Goal: Task Accomplishment & Management: Use online tool/utility

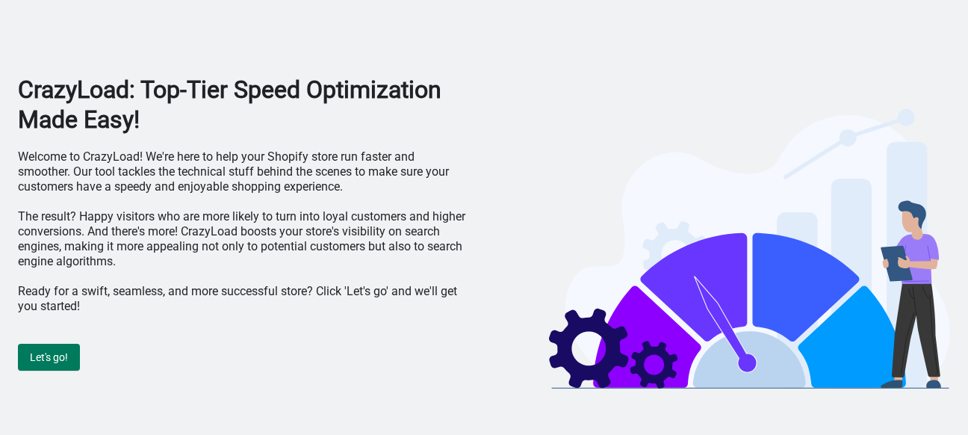
click at [69, 342] on div "Let's go!" at bounding box center [241, 350] width 447 height 42
click at [58, 363] on span "Let's go!" at bounding box center [49, 357] width 38 height 12
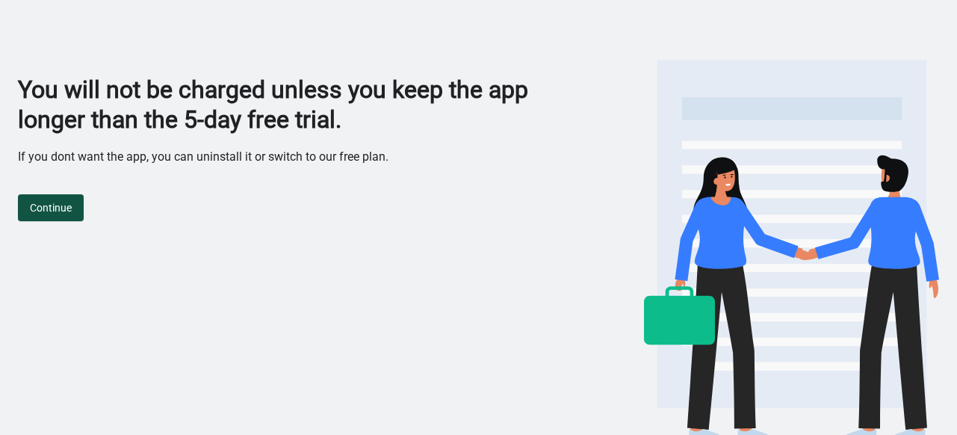
click at [60, 196] on button "Continue" at bounding box center [51, 207] width 66 height 27
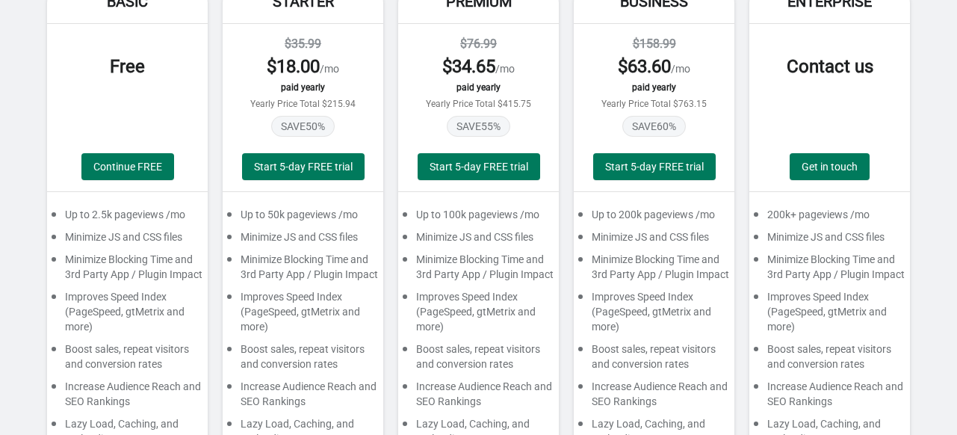
scroll to position [224, 0]
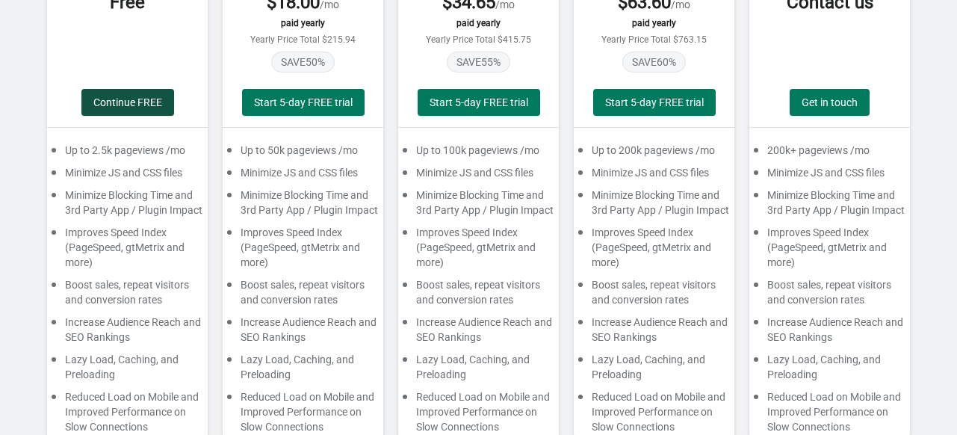
click at [137, 102] on span "Continue FREE" at bounding box center [127, 102] width 69 height 12
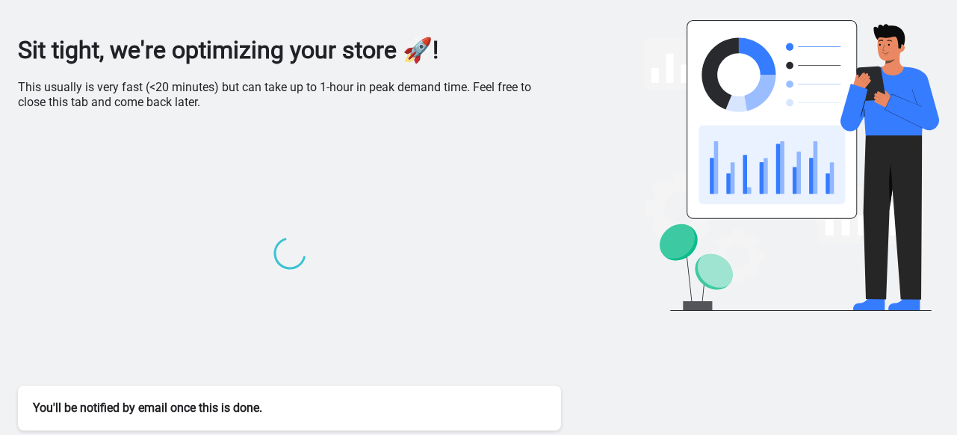
click at [52, 87] on p "This usually is very fast (<20 minutes) but can take up to 1-hour in peak deman…" at bounding box center [289, 95] width 543 height 30
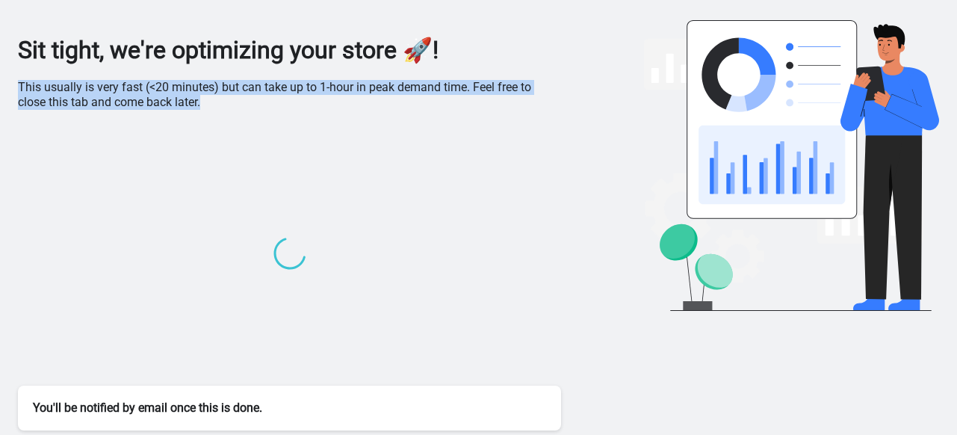
click at [52, 87] on p "This usually is very fast (<20 minutes) but can take up to 1-hour in peak deman…" at bounding box center [289, 95] width 543 height 30
click at [160, 89] on p "This usually is very fast (<20 minutes) but can take up to 1-hour in peak deman…" at bounding box center [289, 95] width 543 height 30
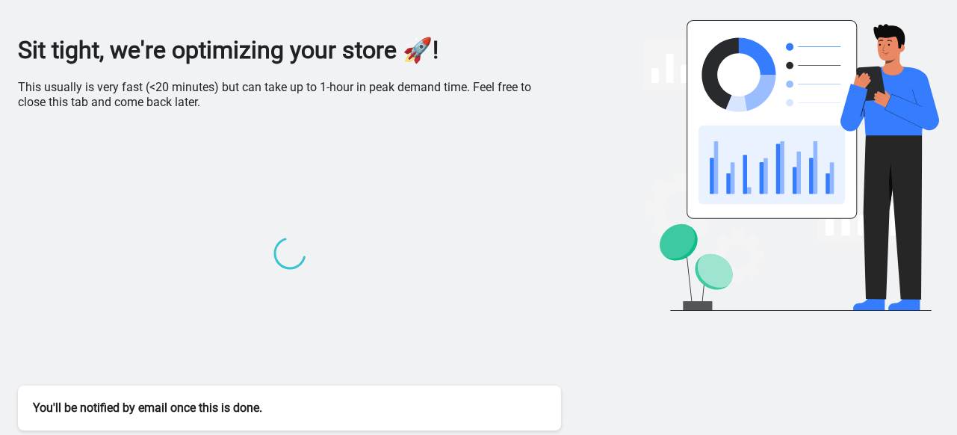
click at [114, 89] on p "This usually is very fast (<20 minutes) but can take up to 1-hour in peak deman…" at bounding box center [289, 95] width 543 height 30
click at [99, 89] on p "This usually is very fast (<20 minutes) but can take up to 1-hour in peak deman…" at bounding box center [289, 95] width 543 height 30
click at [135, 89] on p "This usually is very fast (<20 minutes) but can take up to 1-hour in peak deman…" at bounding box center [289, 95] width 543 height 30
drag, startPoint x: 144, startPoint y: 90, endPoint x: 210, endPoint y: 89, distance: 65.7
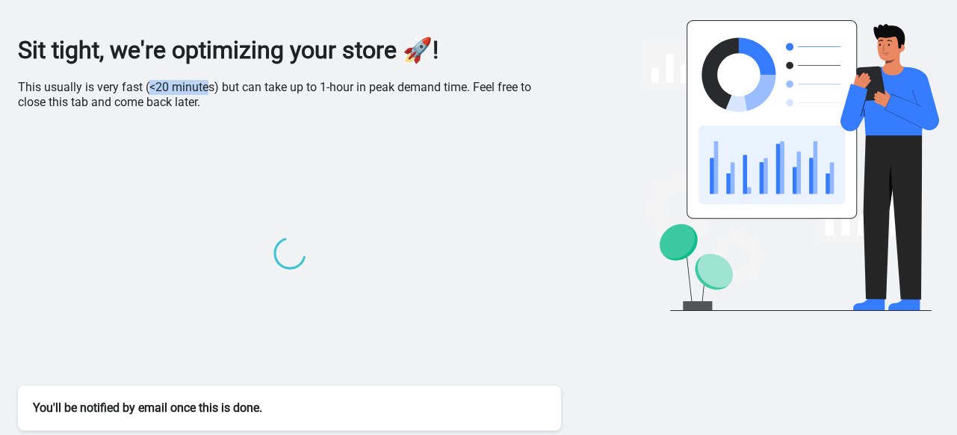
click at [209, 89] on p "This usually is very fast (<20 minutes) but can take up to 1-hour in peak deman…" at bounding box center [289, 95] width 543 height 30
click at [275, 92] on p "This usually is very fast (<20 minutes) but can take up to 1-hour in peak deman…" at bounding box center [289, 95] width 543 height 30
drag, startPoint x: 275, startPoint y: 92, endPoint x: 455, endPoint y: 87, distance: 180.0
click at [420, 89] on p "This usually is very fast (<20 minutes) but can take up to 1-hour in peak deman…" at bounding box center [289, 95] width 543 height 30
click at [457, 87] on p "This usually is very fast (<20 minutes) but can take up to 1-hour in peak deman…" at bounding box center [289, 95] width 543 height 30
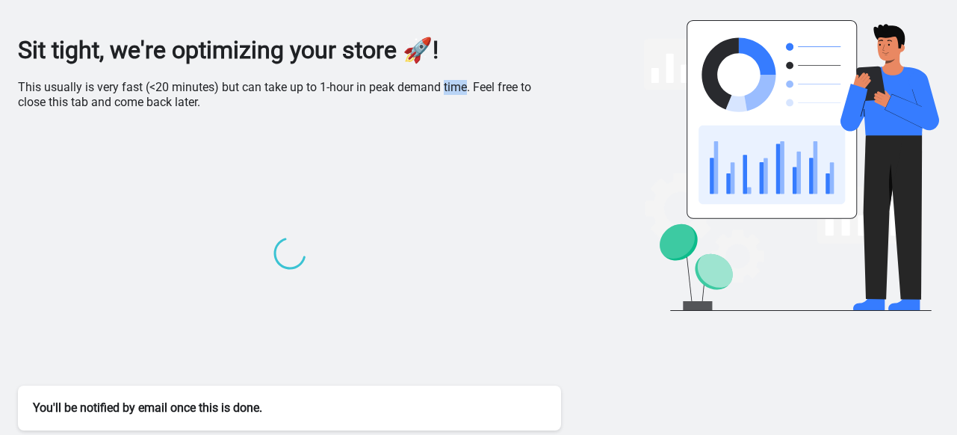
click at [457, 87] on p "This usually is very fast (<20 minutes) but can take up to 1-hour in peak deman…" at bounding box center [289, 95] width 543 height 30
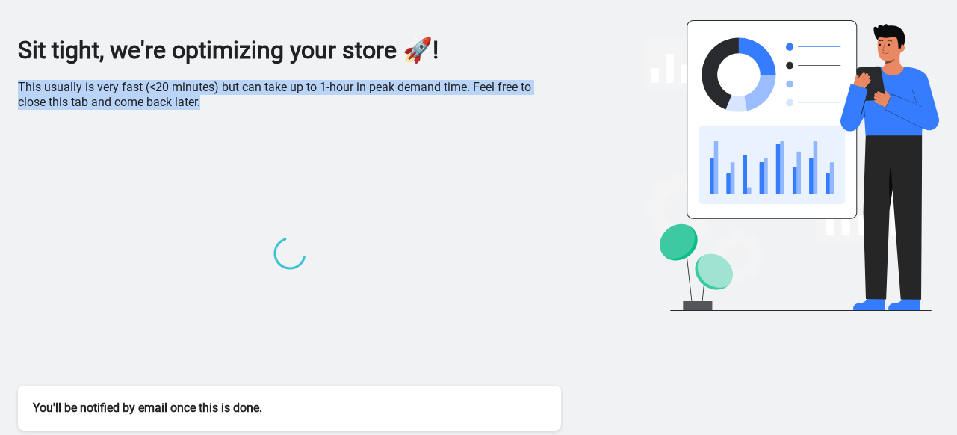
click at [457, 87] on p "This usually is very fast (<20 minutes) but can take up to 1-hour in peak deman…" at bounding box center [289, 95] width 543 height 30
click at [484, 109] on p "This usually is very fast (<20 minutes) but can take up to 1-hour in peak deman…" at bounding box center [289, 95] width 543 height 30
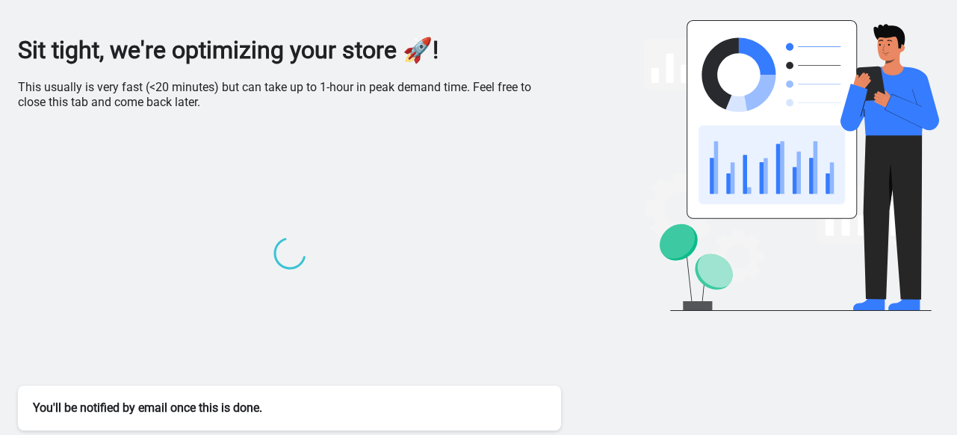
click at [484, 109] on p "This usually is very fast (<20 minutes) but can take up to 1-hour in peak deman…" at bounding box center [289, 95] width 543 height 30
click at [479, 108] on p "This usually is very fast (<20 minutes) but can take up to 1-hour in peak deman…" at bounding box center [289, 95] width 543 height 30
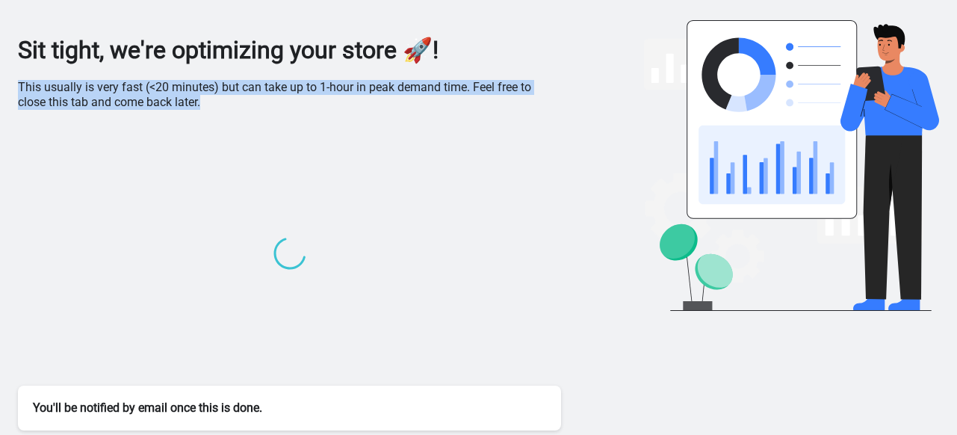
click at [479, 108] on p "This usually is very fast (<20 minutes) but can take up to 1-hour in peak deman…" at bounding box center [289, 95] width 543 height 30
click at [488, 113] on div "Sit tight, we're optimizing your store 🚀! This usually is very fast (<20 minute…" at bounding box center [289, 232] width 543 height 395
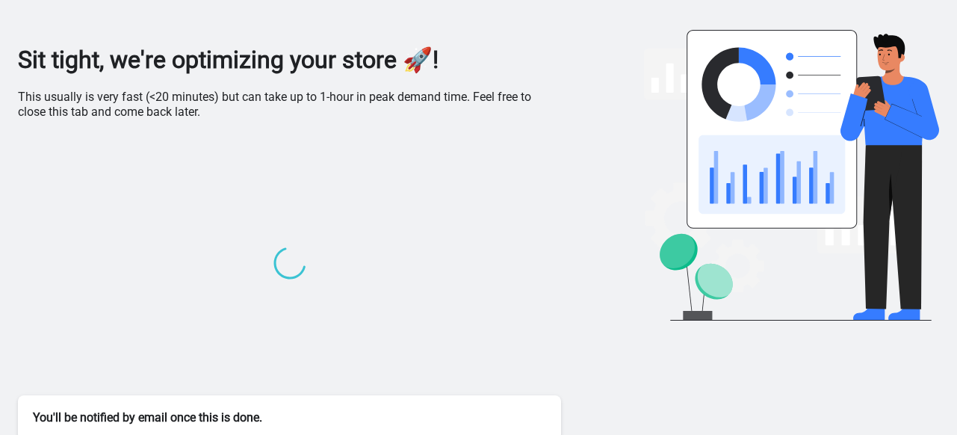
scroll to position [0, 0]
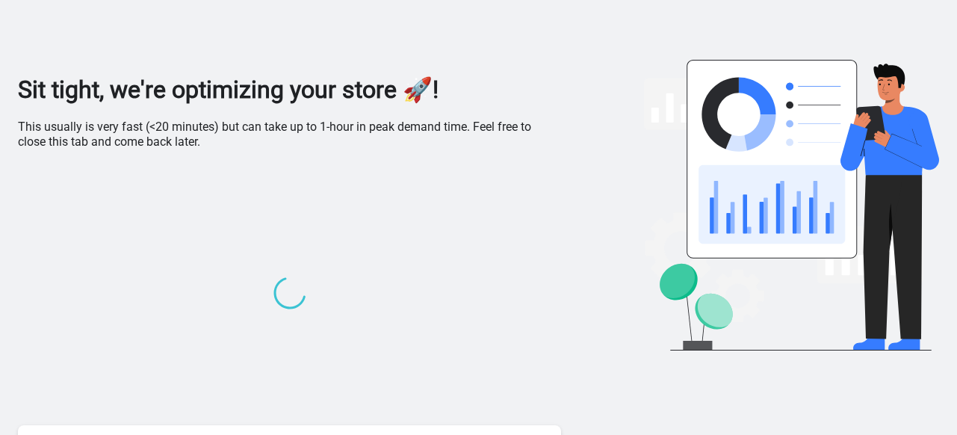
click at [319, 137] on p "This usually is very fast (<20 minutes) but can take up to 1-hour in peak deman…" at bounding box center [289, 134] width 543 height 30
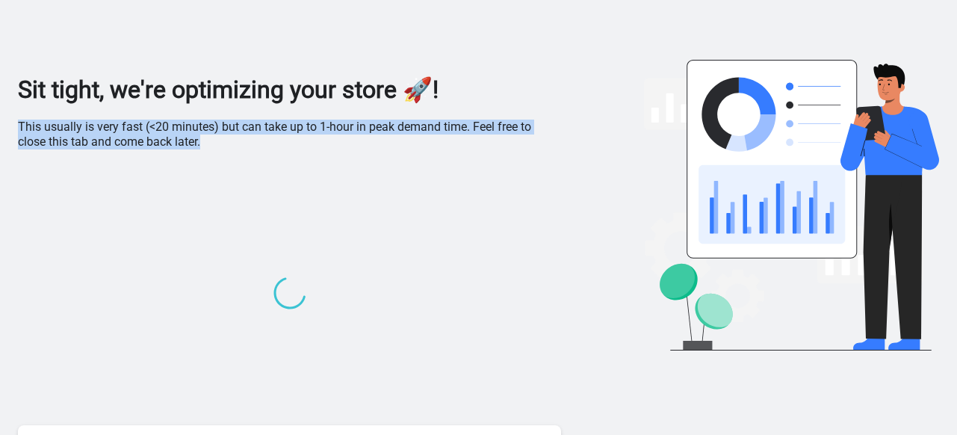
click at [319, 137] on p "This usually is very fast (<20 minutes) but can take up to 1-hour in peak deman…" at bounding box center [289, 134] width 543 height 30
click at [375, 161] on div "Sit tight, we're optimizing your store 🚀! This usually is very fast (<20 minute…" at bounding box center [289, 272] width 543 height 395
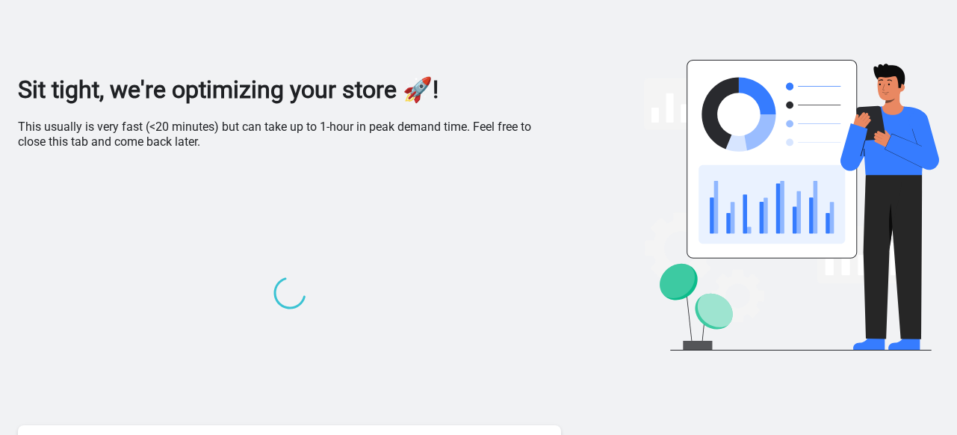
drag, startPoint x: 352, startPoint y: 217, endPoint x: 306, endPoint y: 229, distance: 47.8
click at [371, 224] on div at bounding box center [289, 294] width 543 height 261
drag, startPoint x: 422, startPoint y: 85, endPoint x: 467, endPoint y: 98, distance: 46.6
click at [466, 93] on h1 "Sit tight, we're optimizing your store 🚀!" at bounding box center [289, 90] width 543 height 30
drag, startPoint x: 520, startPoint y: 126, endPoint x: 499, endPoint y: 125, distance: 21.7
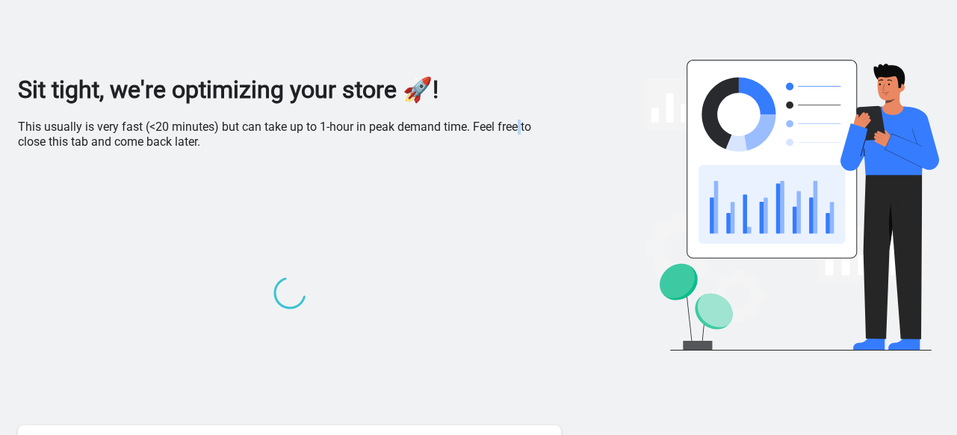
click at [510, 125] on p "This usually is very fast (<20 minutes) but can take up to 1-hour in peak deman…" at bounding box center [289, 134] width 543 height 30
click at [451, 113] on div "Sit tight, we're optimizing your store 🚀! This usually is very fast (<20 minute…" at bounding box center [289, 272] width 543 height 395
click at [447, 111] on div "Sit tight, we're optimizing your store 🚀! This usually is very fast (<20 minute…" at bounding box center [289, 272] width 543 height 395
click at [445, 107] on div "Sit tight, we're optimizing your store 🚀! This usually is very fast (<20 minute…" at bounding box center [289, 272] width 543 height 395
click at [413, 105] on div "Sit tight, we're optimizing your store 🚀! This usually is very fast (<20 minute…" at bounding box center [289, 272] width 543 height 395
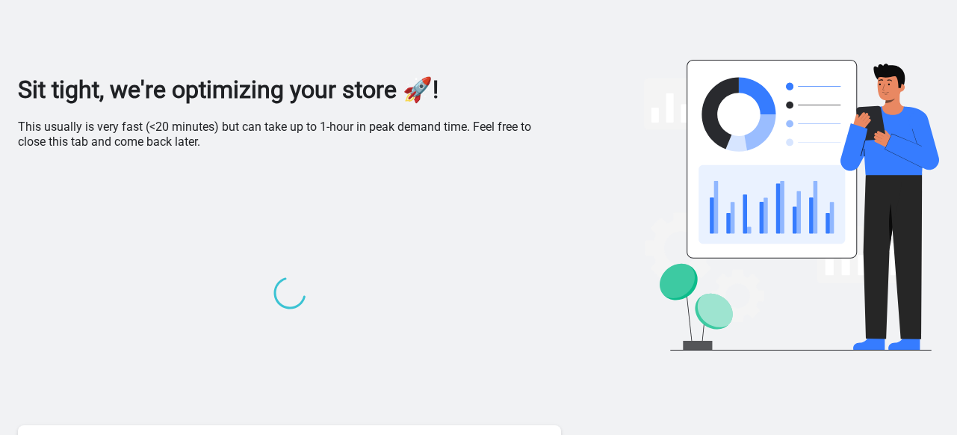
click at [417, 101] on h1 "Sit tight, we're optimizing your store 🚀!" at bounding box center [289, 90] width 543 height 30
drag, startPoint x: 424, startPoint y: 101, endPoint x: 449, endPoint y: 104, distance: 24.8
click at [450, 104] on h1 "Sit tight, we're optimizing your store 🚀!" at bounding box center [289, 90] width 543 height 30
click at [432, 97] on h1 "Sit tight, we're optimizing your store 🚀!" at bounding box center [289, 90] width 543 height 30
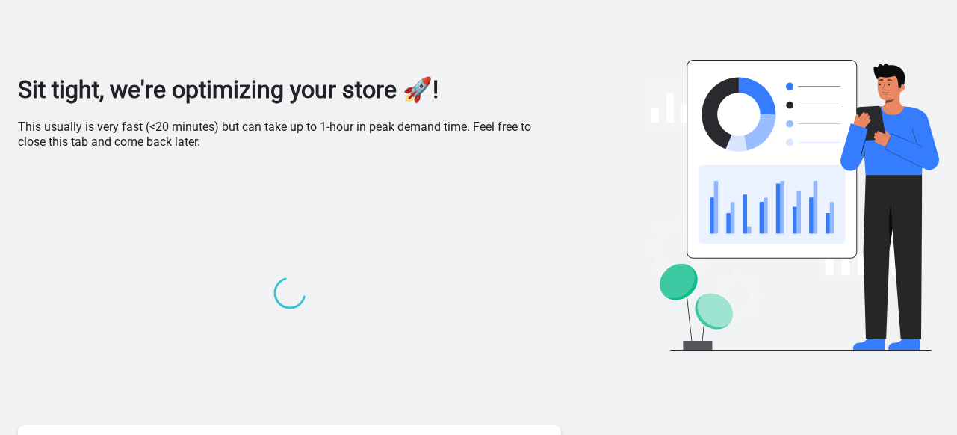
drag, startPoint x: 432, startPoint y: 97, endPoint x: 419, endPoint y: 89, distance: 15.8
click at [417, 88] on h1 "Sit tight, we're optimizing your store 🚀!" at bounding box center [289, 90] width 543 height 30
drag, startPoint x: 435, startPoint y: 96, endPoint x: 444, endPoint y: 90, distance: 11.0
click at [444, 90] on h1 "Sit tight, we're optimizing your store 🚀!" at bounding box center [289, 90] width 543 height 30
click at [418, 129] on p "This usually is very fast (<20 minutes) but can take up to 1-hour in peak deman…" at bounding box center [289, 134] width 543 height 30
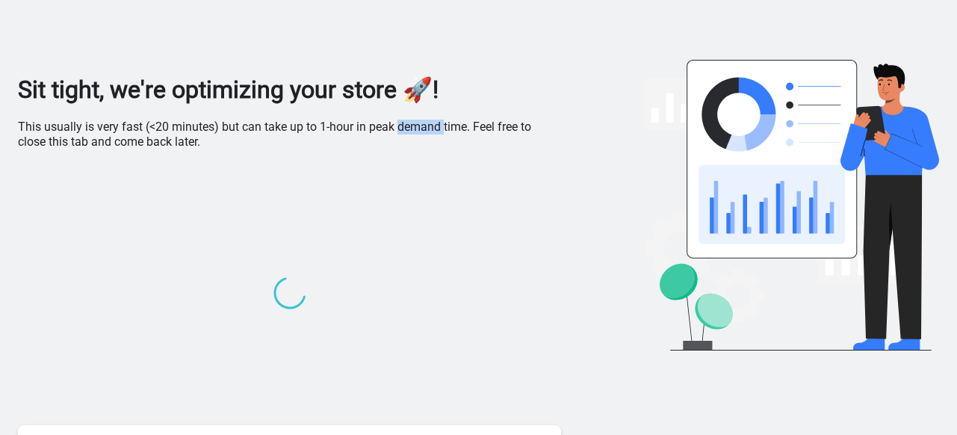
click at [418, 129] on p "This usually is very fast (<20 minutes) but can take up to 1-hour in peak deman…" at bounding box center [289, 134] width 543 height 30
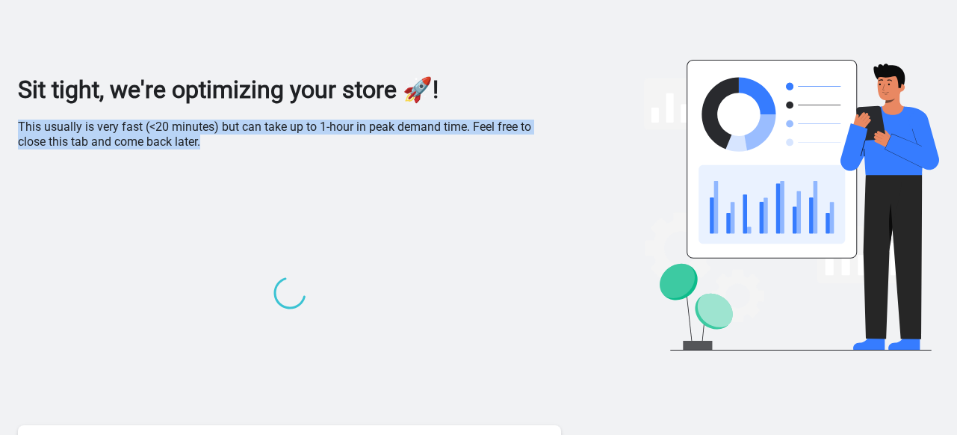
click at [418, 131] on p "This usually is very fast (<20 minutes) but can take up to 1-hour in peak deman…" at bounding box center [289, 134] width 543 height 30
drag, startPoint x: 418, startPoint y: 133, endPoint x: 305, endPoint y: 136, distance: 113.5
click at [305, 136] on p "This usually is very fast (<20 minutes) but can take up to 1-hour in peak deman…" at bounding box center [289, 134] width 543 height 30
click at [302, 134] on p "This usually is very fast (<20 minutes) but can take up to 1-hour in peak deman…" at bounding box center [289, 134] width 543 height 30
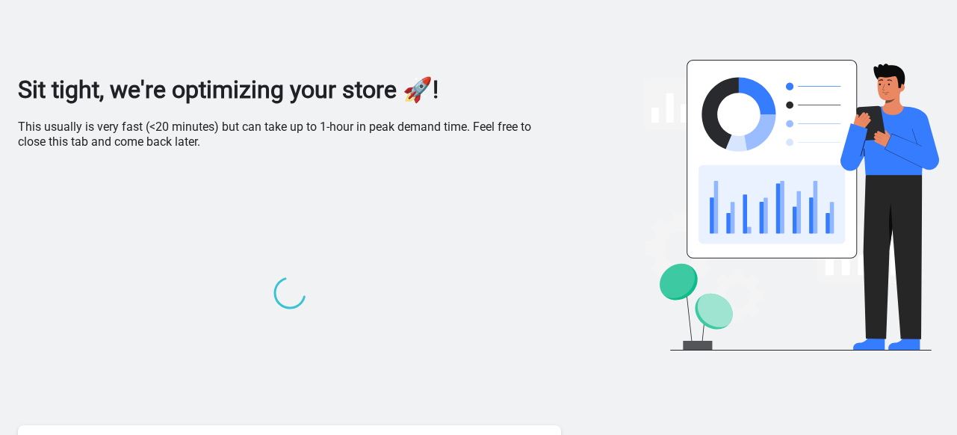
click at [302, 134] on p "This usually is very fast (<20 minutes) but can take up to 1-hour in peak deman…" at bounding box center [289, 134] width 543 height 30
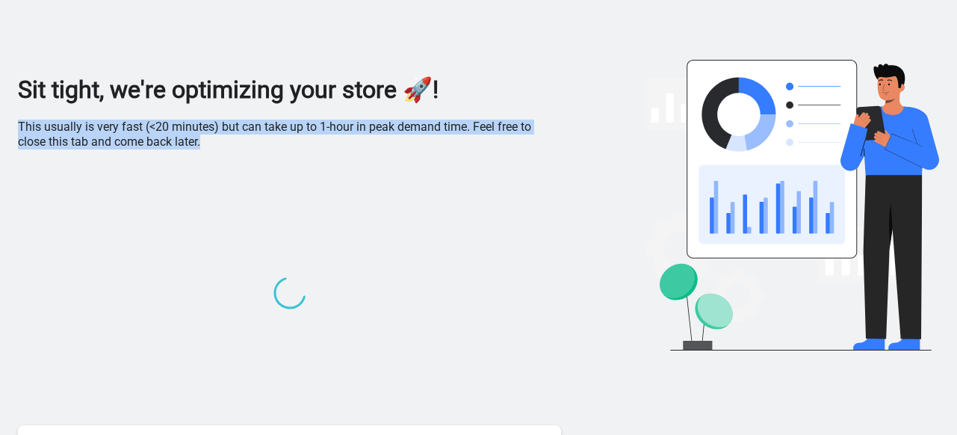
click at [302, 134] on p "This usually is very fast (<20 minutes) but can take up to 1-hour in peak deman…" at bounding box center [289, 134] width 543 height 30
click at [297, 174] on div at bounding box center [289, 294] width 543 height 261
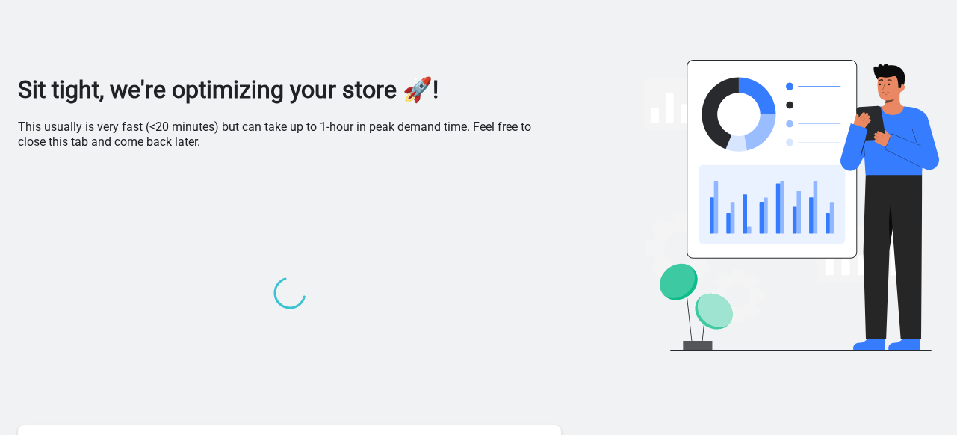
click at [312, 88] on h1 "Sit tight, we're optimizing your store 🚀!" at bounding box center [289, 90] width 543 height 30
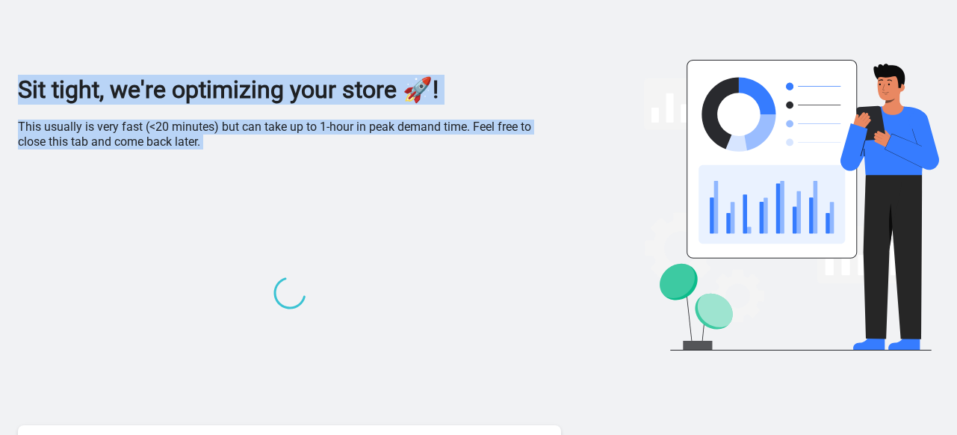
drag, startPoint x: 311, startPoint y: 88, endPoint x: 335, endPoint y: 165, distance: 80.3
click at [335, 165] on div "Sit tight, we're optimizing your store 🚀! This usually is very fast (<20 minute…" at bounding box center [289, 272] width 543 height 395
click at [335, 165] on div at bounding box center [289, 294] width 543 height 261
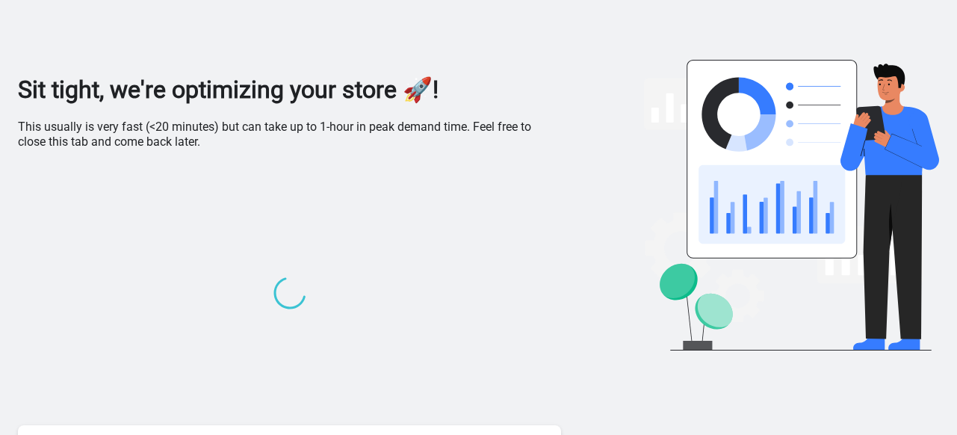
click at [335, 165] on div at bounding box center [289, 294] width 543 height 261
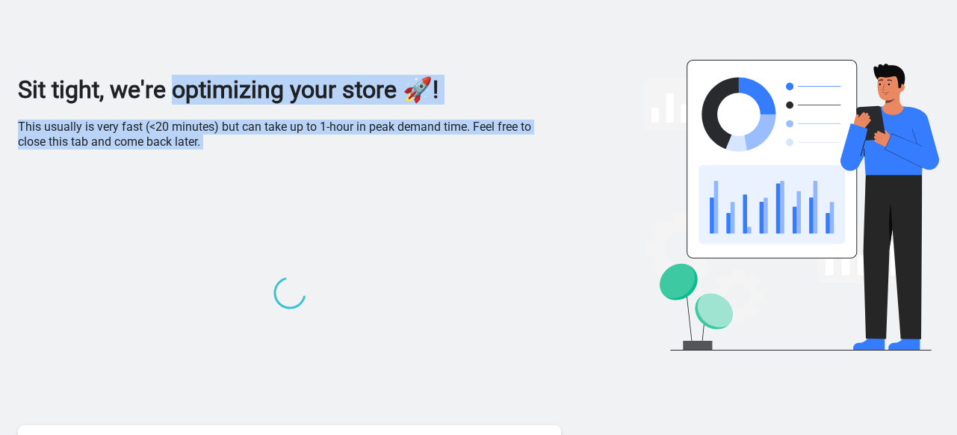
drag, startPoint x: 335, startPoint y: 165, endPoint x: 221, endPoint y: 43, distance: 167.0
click at [221, 43] on div "Sit tight, we're optimizing your store 🚀! This usually is very fast (<20 minute…" at bounding box center [478, 238] width 921 height 476
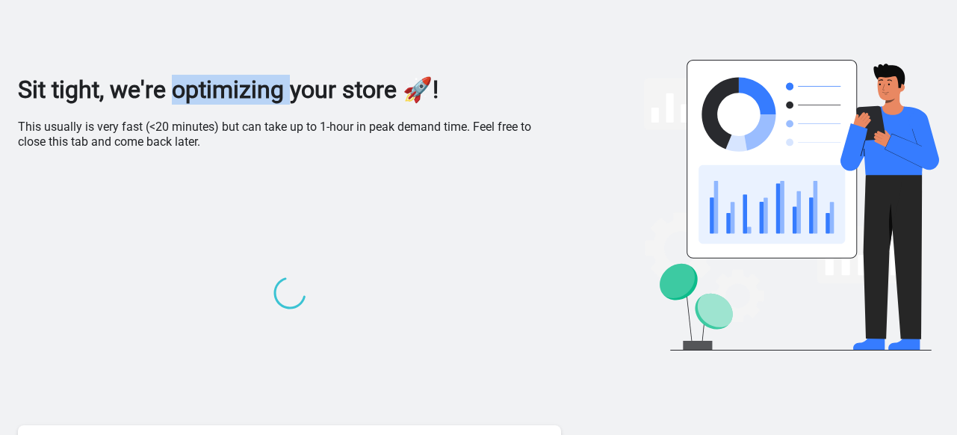
click at [221, 43] on div "Sit tight, we're optimizing your store 🚀! This usually is very fast (<20 minute…" at bounding box center [478, 238] width 921 height 476
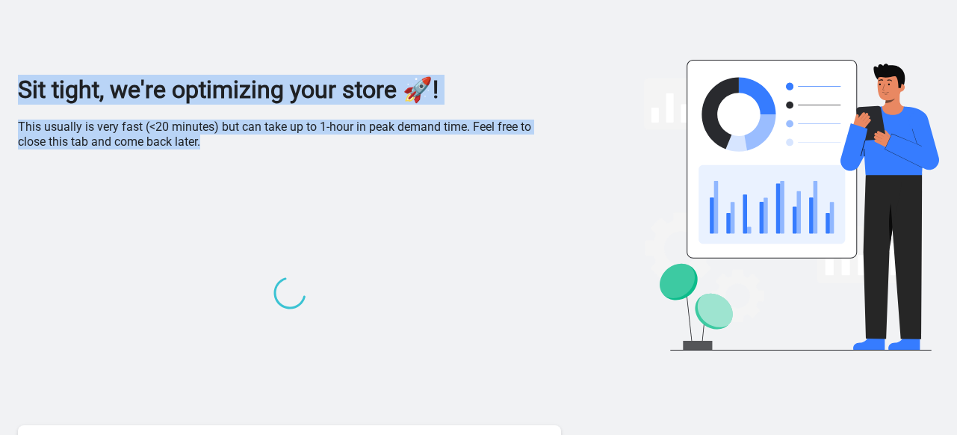
drag, startPoint x: 221, startPoint y: 43, endPoint x: 304, endPoint y: 140, distance: 127.6
click at [304, 140] on div "Sit tight, we're optimizing your store 🚀! This usually is very fast (<20 minute…" at bounding box center [478, 238] width 921 height 476
click at [304, 140] on p "This usually is very fast (<20 minutes) but can take up to 1-hour in peak deman…" at bounding box center [289, 134] width 543 height 30
drag, startPoint x: 304, startPoint y: 140, endPoint x: 155, endPoint y: 72, distance: 163.1
click at [155, 75] on div "Sit tight, we're optimizing your store 🚀! This usually is very fast (<20 minute…" at bounding box center [289, 272] width 543 height 395
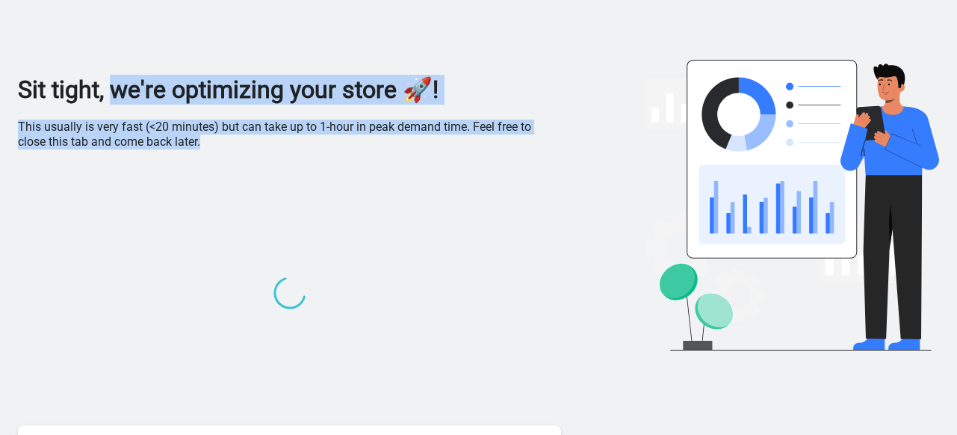
click at [155, 72] on div "Sit tight, we're optimizing your store 🚀! This usually is very fast (<20 minute…" at bounding box center [478, 238] width 921 height 476
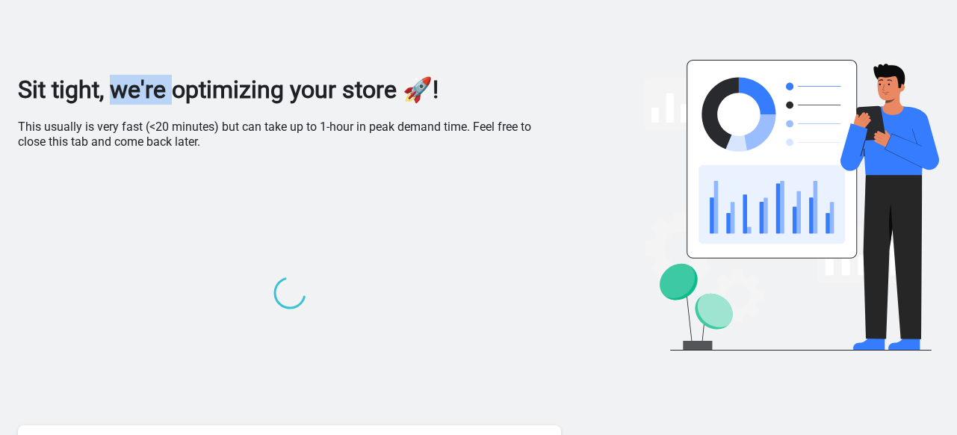
click at [155, 72] on div "Sit tight, we're optimizing your store 🚀! This usually is very fast (<20 minute…" at bounding box center [478, 238] width 921 height 476
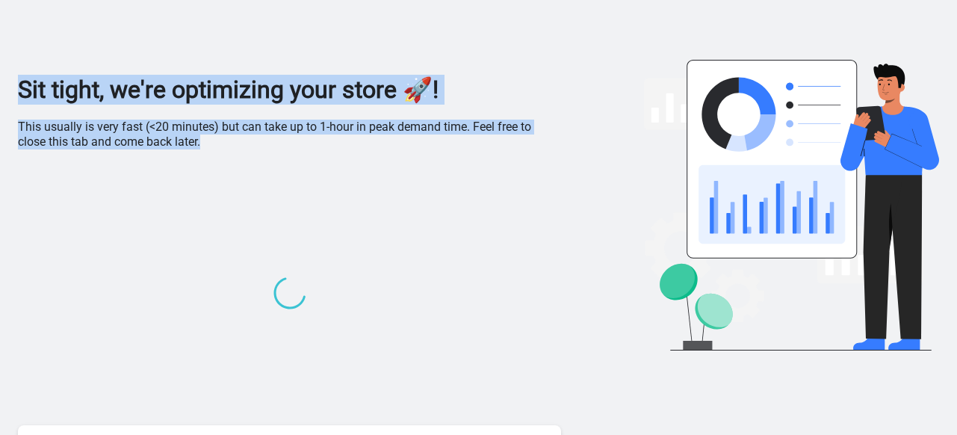
drag, startPoint x: 155, startPoint y: 72, endPoint x: 252, endPoint y: 143, distance: 120.2
click at [252, 144] on div "Sit tight, we're optimizing your store 🚀! This usually is very fast (<20 minute…" at bounding box center [478, 238] width 921 height 476
click at [252, 143] on p "This usually is very fast (<20 minutes) but can take up to 1-hour in peak deman…" at bounding box center [289, 134] width 543 height 30
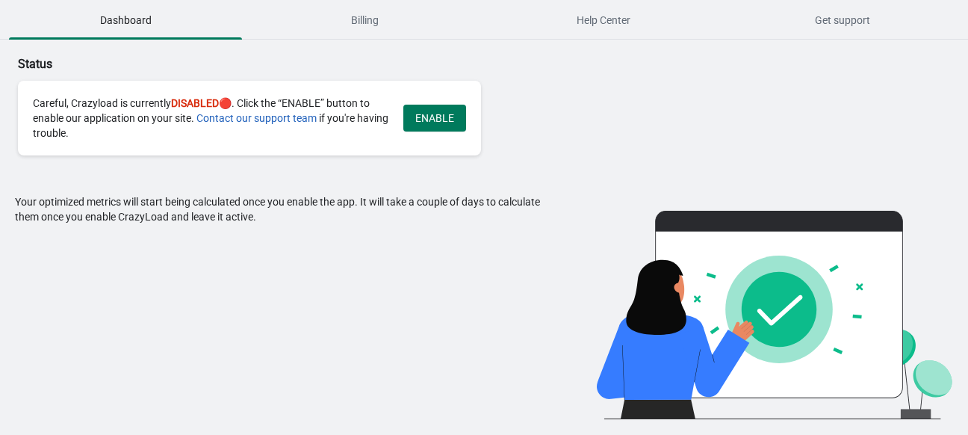
click at [420, 119] on span "ENABLE" at bounding box center [434, 118] width 39 height 12
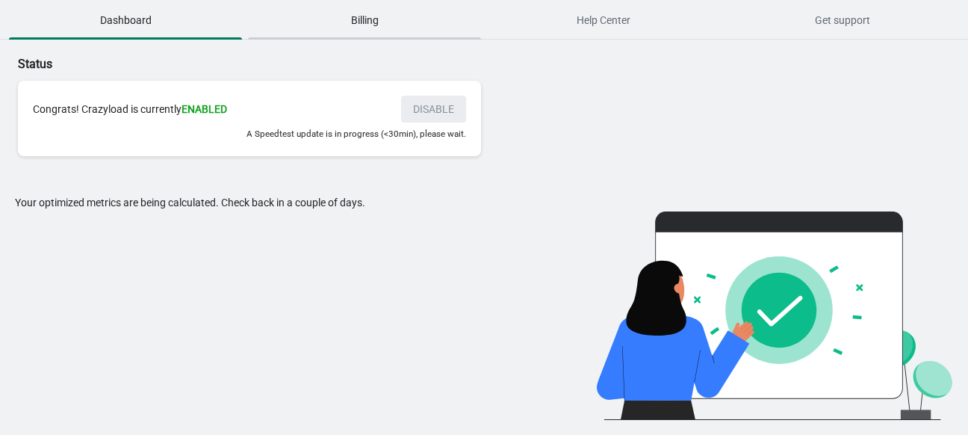
click at [410, 34] on button "Billing" at bounding box center [364, 20] width 239 height 39
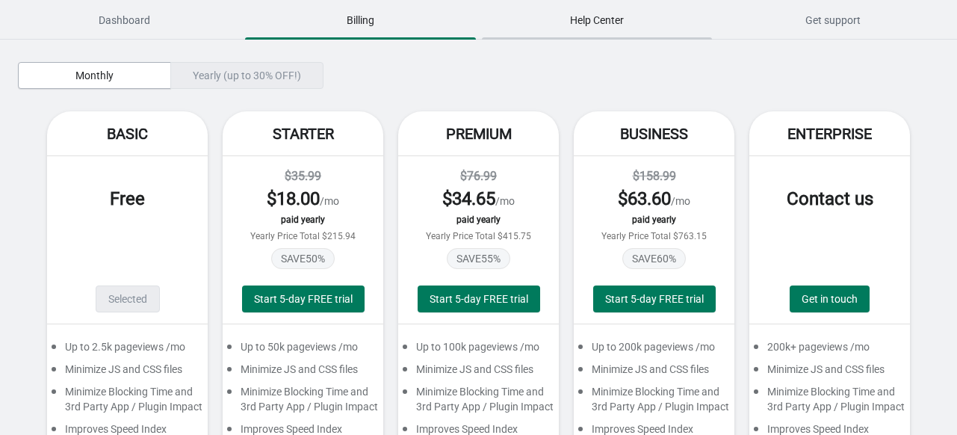
click at [609, 16] on span "Help Center" at bounding box center [597, 20] width 230 height 27
click at [820, 23] on span "Get support" at bounding box center [833, 20] width 230 height 27
click at [172, 19] on span "Dashboard" at bounding box center [124, 20] width 230 height 27
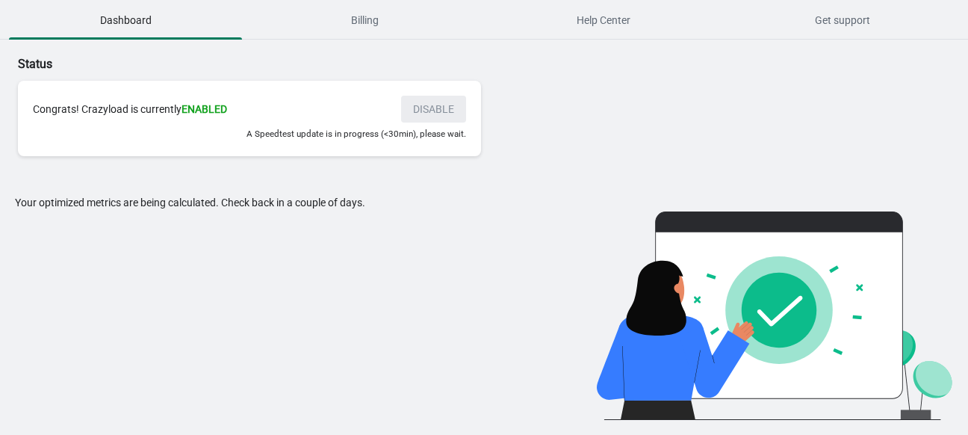
click at [185, 123] on div "Congrats! Crazyload is currently ENABLED DISABLE A Speedtest update is in progr…" at bounding box center [249, 118] width 463 height 75
click at [184, 118] on div "Congrats! Crazyload is currently ENABLED DISABLE" at bounding box center [249, 109] width 433 height 27
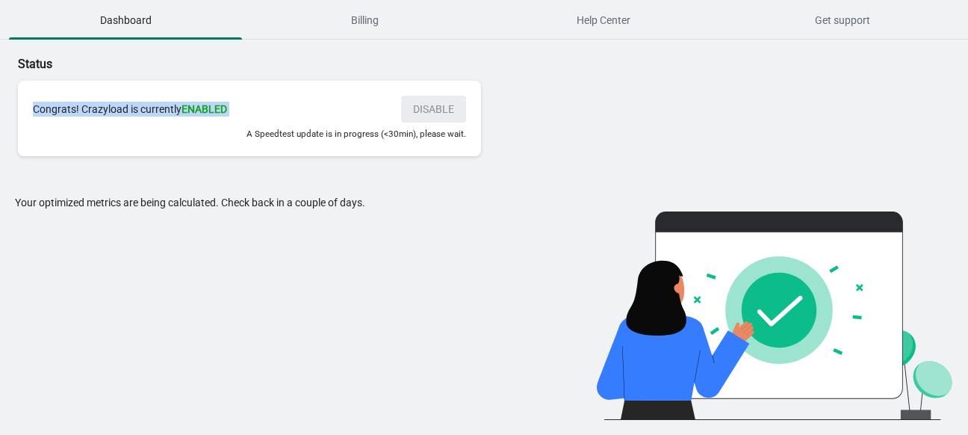
click at [184, 118] on div "Congrats! Crazyload is currently ENABLED DISABLE" at bounding box center [249, 109] width 433 height 27
click at [304, 134] on small "A Speedtest update is in progress (<30min), please wait." at bounding box center [356, 133] width 220 height 10
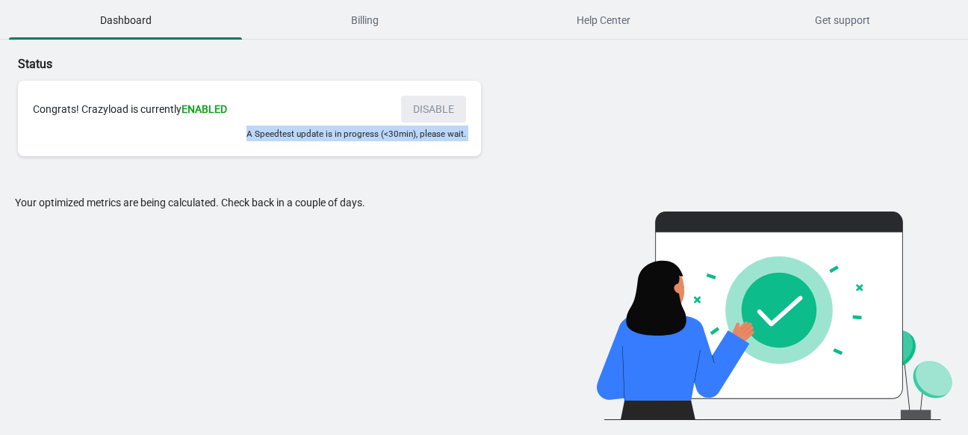
click at [304, 134] on small "A Speedtest update is in progress (<30min), please wait." at bounding box center [356, 133] width 220 height 10
click at [305, 149] on div "Congrats! Crazyload is currently ENABLED DISABLE A Speedtest update is in progr…" at bounding box center [249, 118] width 463 height 75
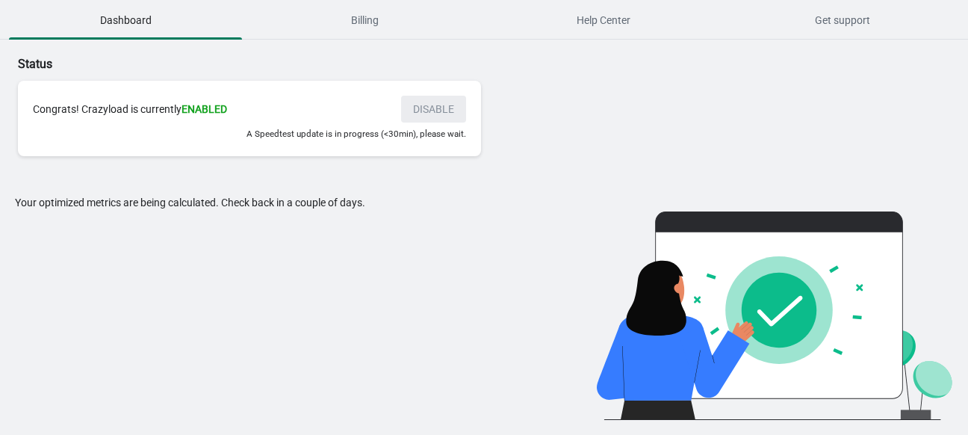
click at [223, 221] on div "Your optimized metrics are being calculated. Check back in a couple of days." at bounding box center [282, 307] width 535 height 225
